Goal: Find specific page/section

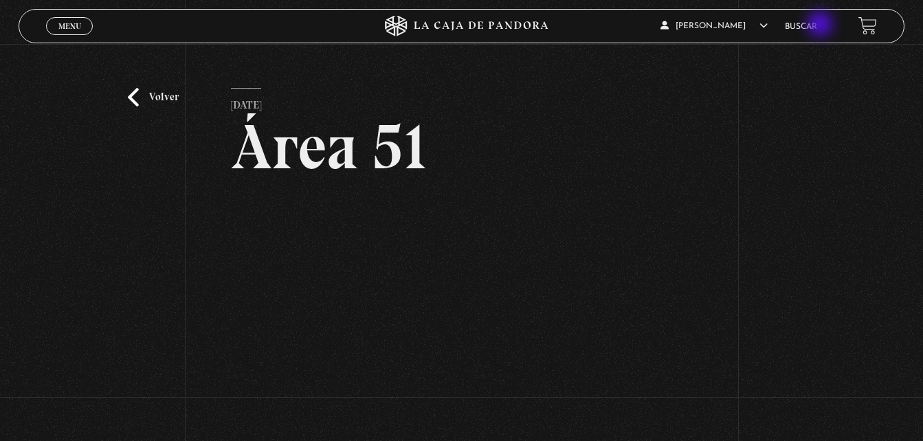
click at [817, 25] on link "Buscar" at bounding box center [800, 27] width 32 height 8
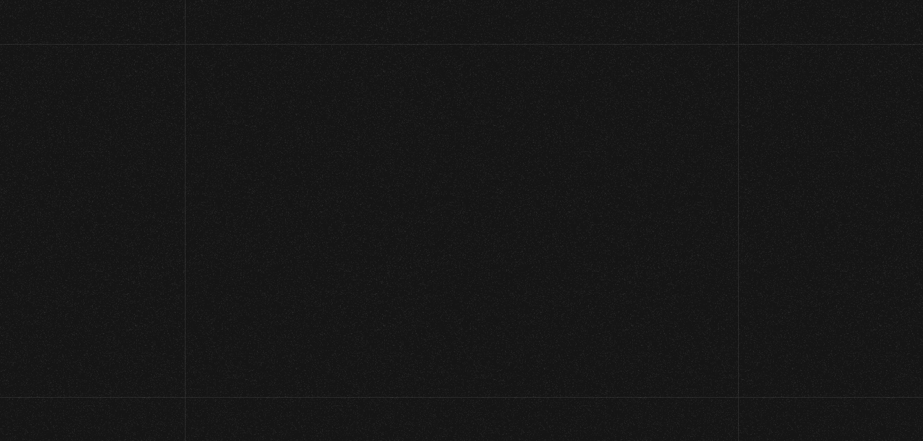
click at [816, 25] on link "Buscar" at bounding box center [800, 27] width 32 height 8
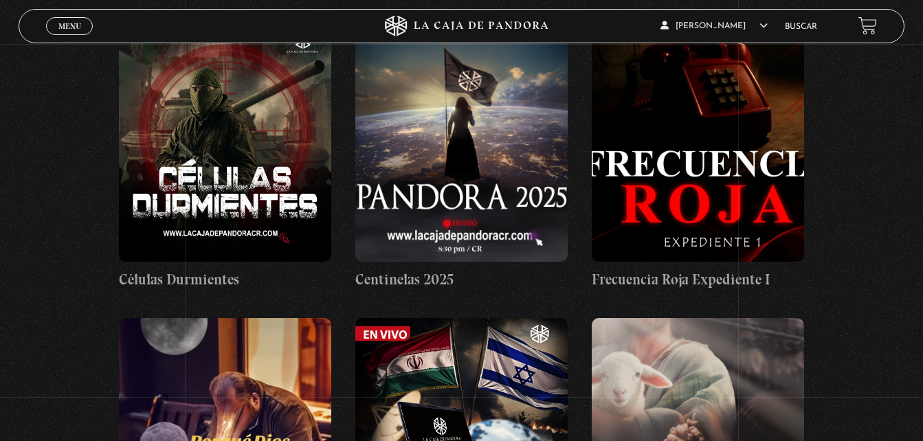
scroll to position [577, 0]
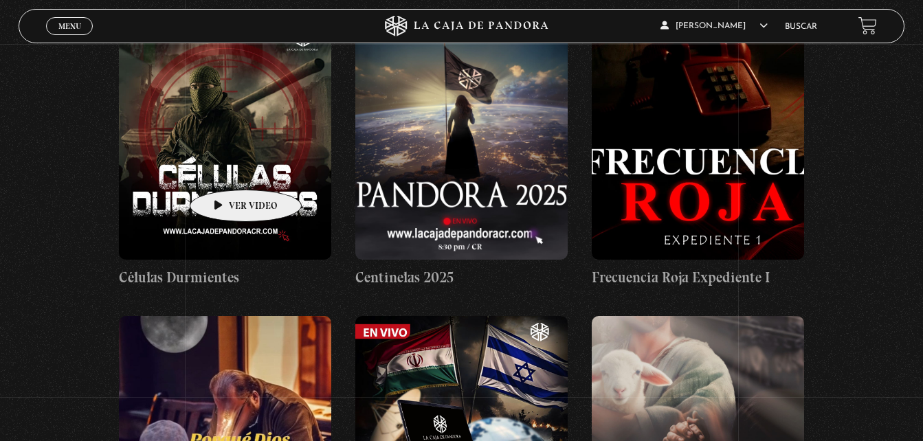
click at [224, 169] on figure at bounding box center [225, 135] width 212 height 247
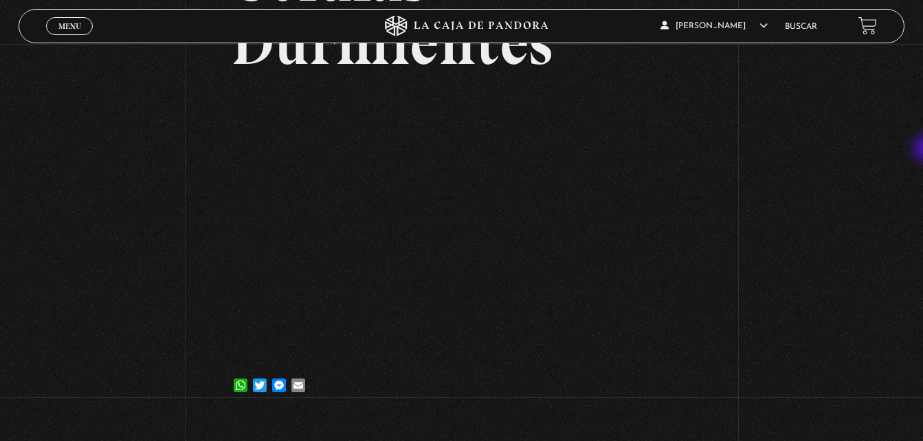
scroll to position [169, 0]
